Goal: Task Accomplishment & Management: Complete application form

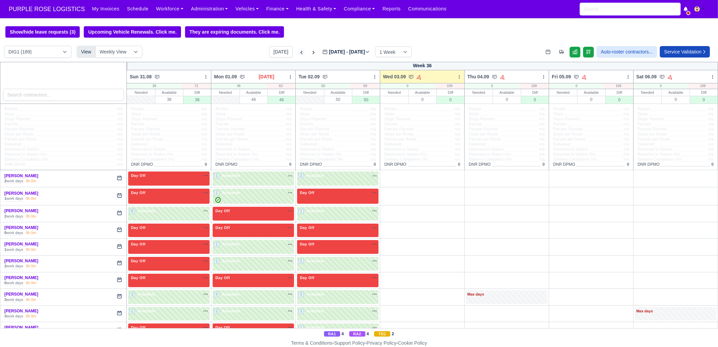
click at [298, 53] on icon at bounding box center [301, 52] width 7 height 7
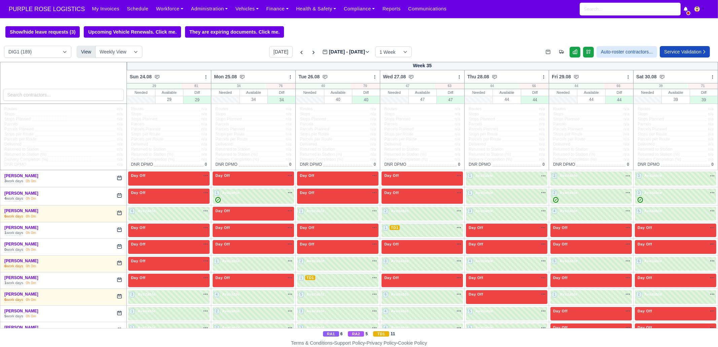
type input "[DATE]"
click at [94, 95] on input "search" at bounding box center [63, 95] width 121 height 12
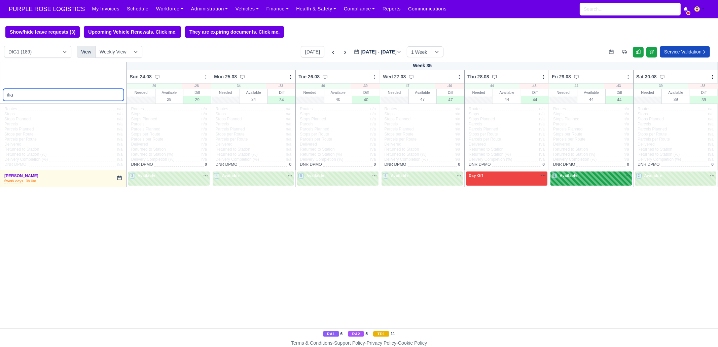
type input "ilia"
click at [590, 175] on div "1 Available na" at bounding box center [591, 176] width 79 height 6
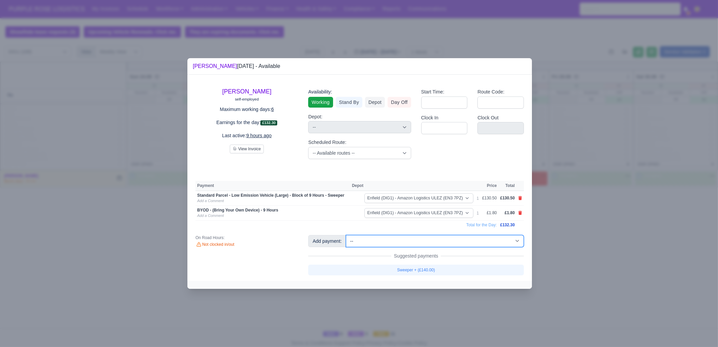
click at [432, 245] on select "-- Additional Hour Support (£14.50) Additional Hour Support (Walkers) (£13.50) …" at bounding box center [435, 241] width 178 height 12
select select "65"
click at [346, 235] on select "-- Additional Hour Support (£14.50) Additional Hour Support (Walkers) (£13.50) …" at bounding box center [435, 241] width 178 height 12
select select "1"
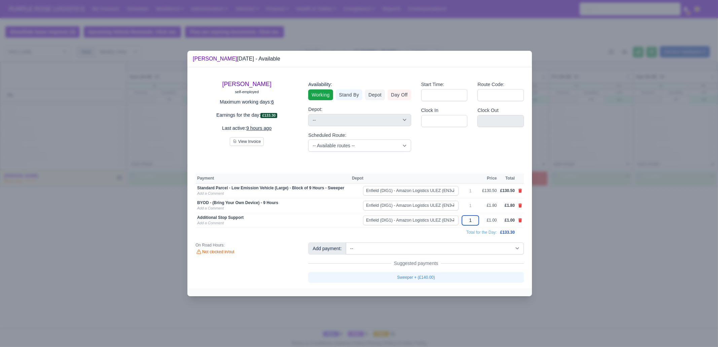
click at [475, 220] on input "1" at bounding box center [470, 221] width 17 height 10
type input "3"
type input "30"
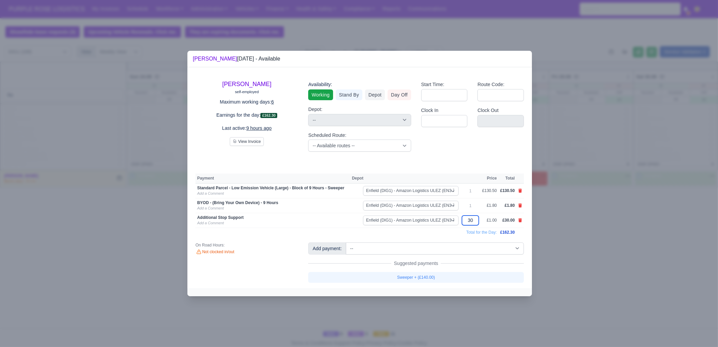
type input "30"
click at [584, 241] on div at bounding box center [359, 173] width 718 height 347
